Goal: Understand process/instructions: Learn how to perform a task or action

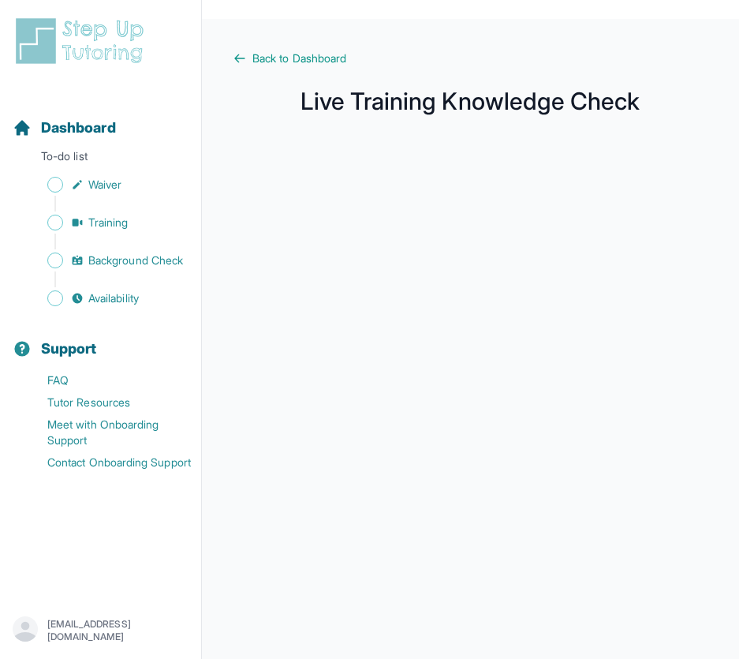
scroll to position [3, 0]
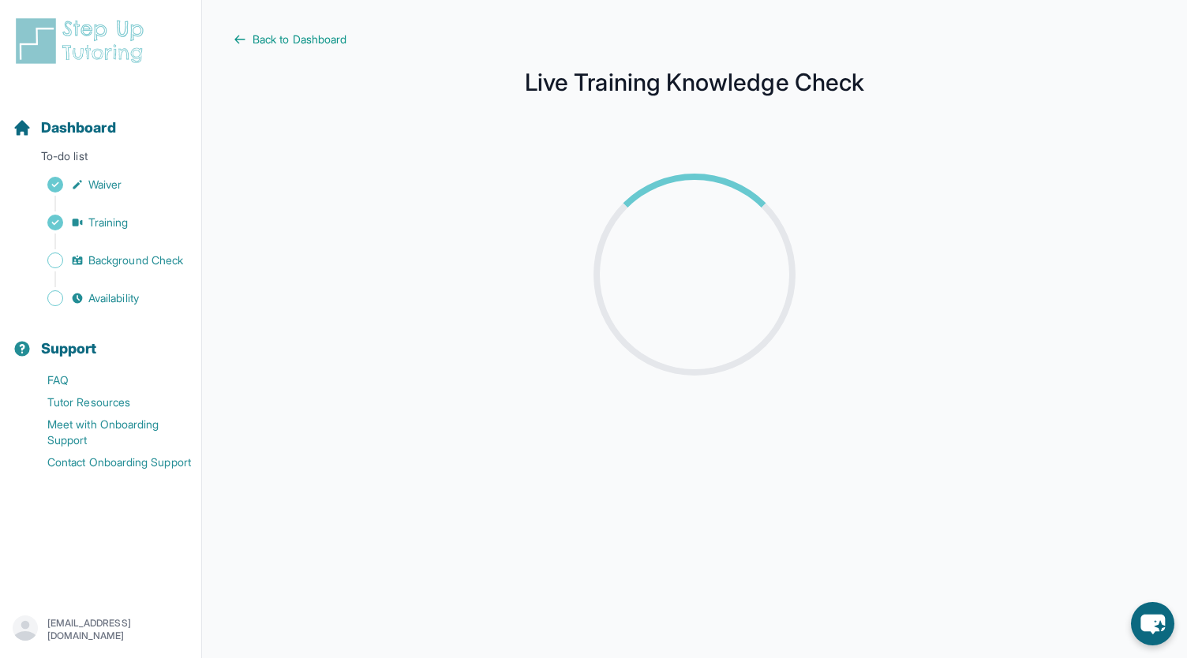
click at [134, 275] on div "Sidebar" at bounding box center [104, 279] width 182 height 16
click at [138, 269] on link "Background Check" at bounding box center [107, 260] width 189 height 22
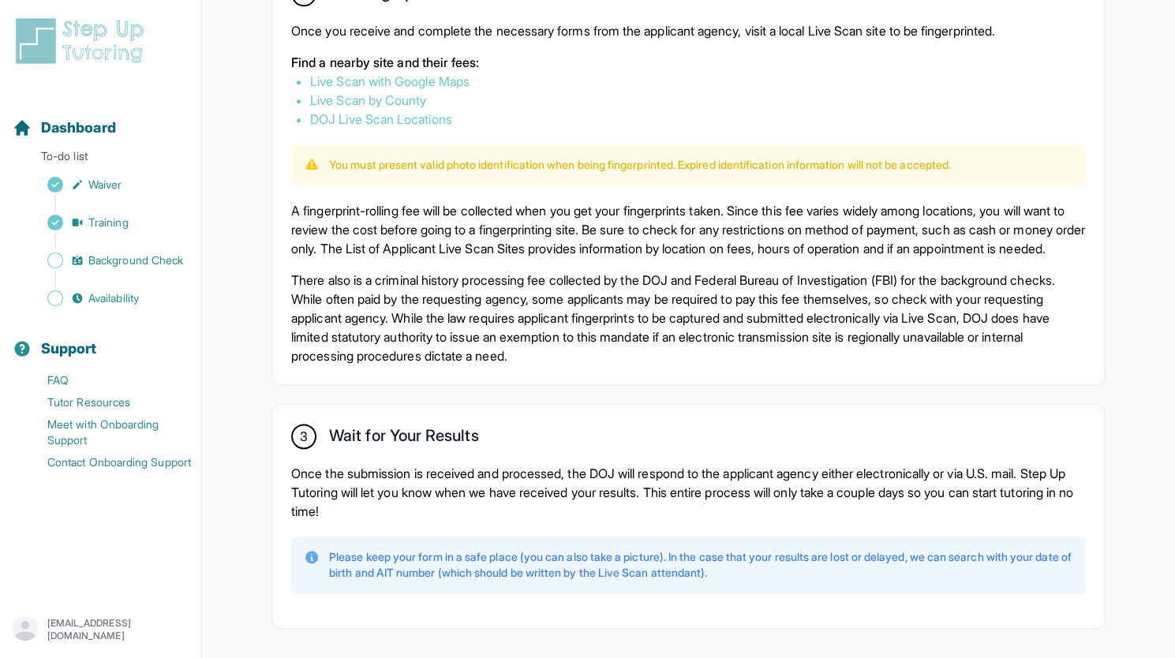
scroll to position [964, 0]
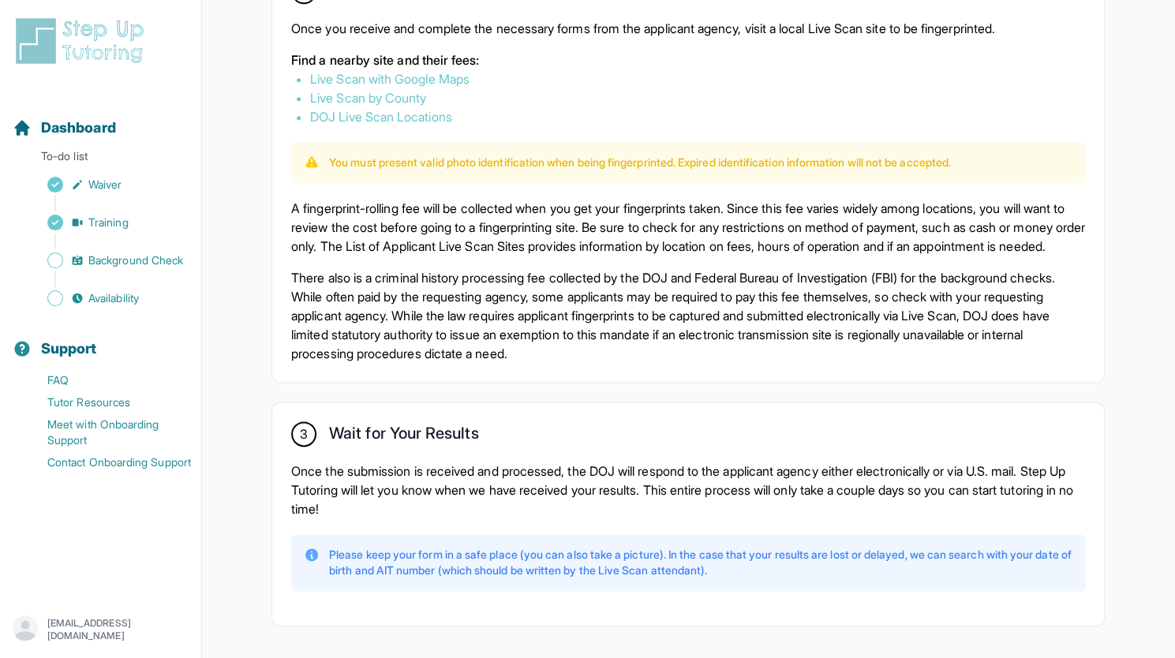
click at [627, 231] on p "A fingerprint-rolling fee will be collected when you get your fingerprints take…" at bounding box center [688, 227] width 794 height 57
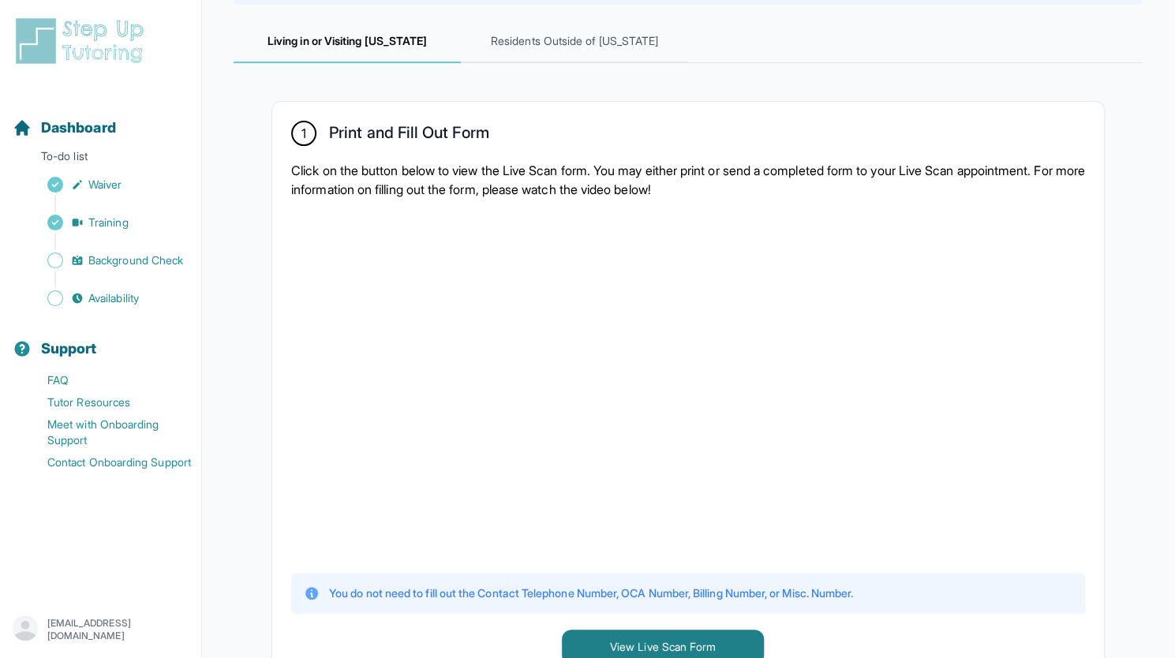
scroll to position [219, 0]
click at [604, 53] on span "Residents Outside of California" at bounding box center [574, 42] width 227 height 43
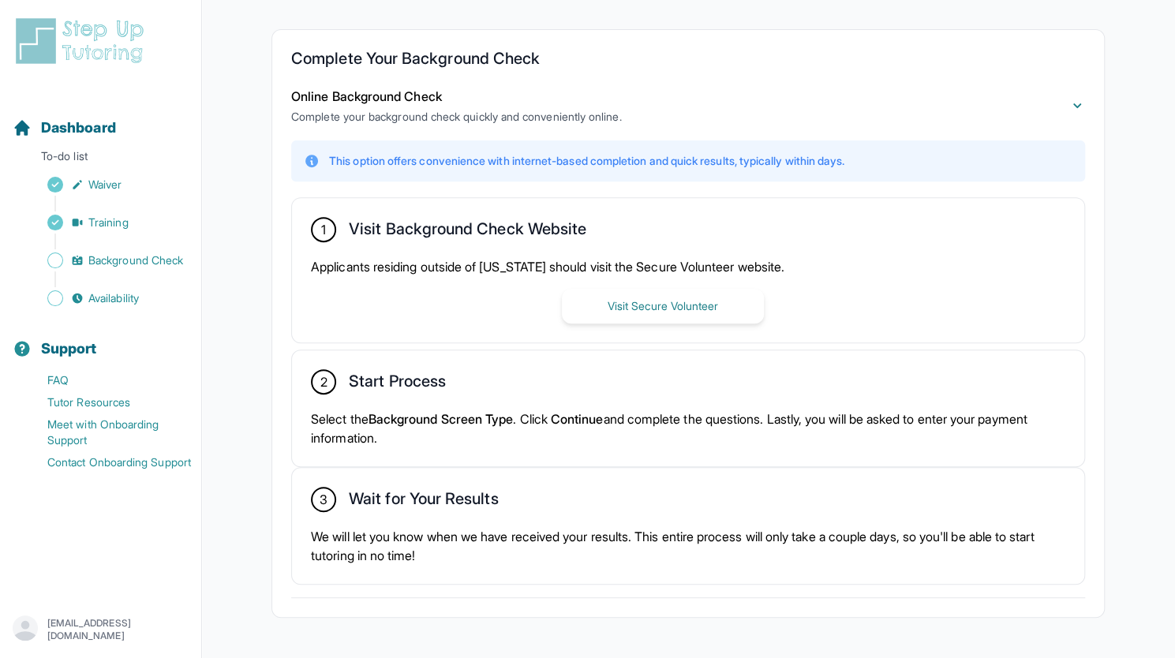
scroll to position [290, 0]
click at [679, 307] on button "Visit Secure Volunteer" at bounding box center [663, 307] width 202 height 35
